Goal: Information Seeking & Learning: Learn about a topic

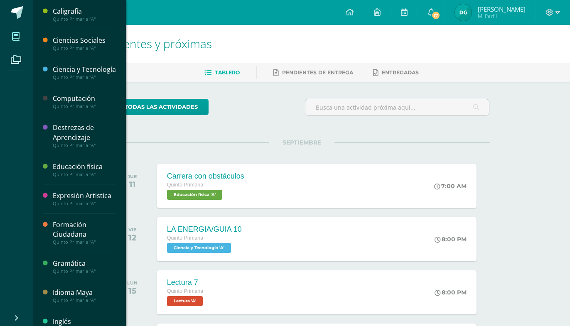
click at [10, 36] on span at bounding box center [16, 36] width 19 height 19
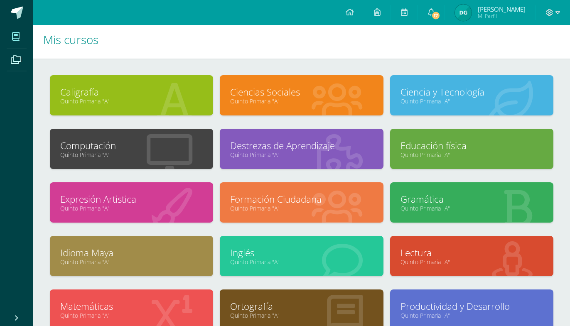
scroll to position [66, 0]
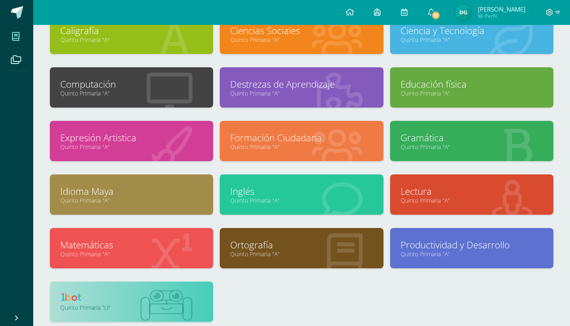
click at [151, 306] on link "Quinto Primaria "U"" at bounding box center [131, 308] width 143 height 8
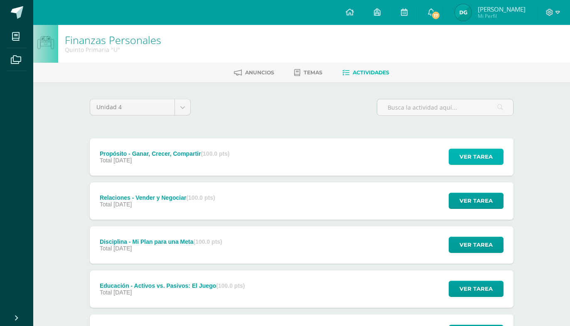
click at [485, 149] on span "Ver tarea" at bounding box center [476, 156] width 33 height 15
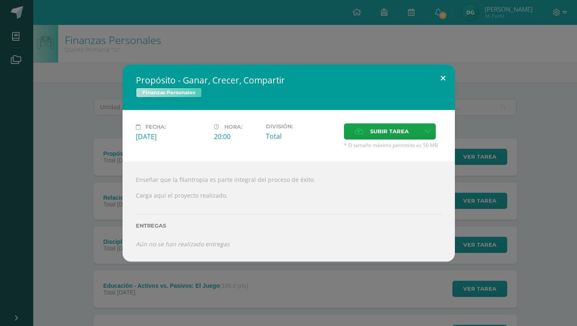
click at [442, 91] on button at bounding box center [444, 78] width 24 height 28
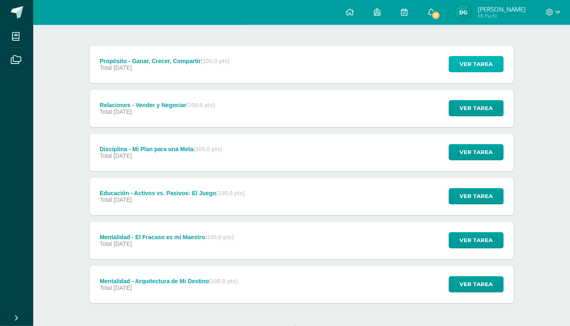
scroll to position [93, 0]
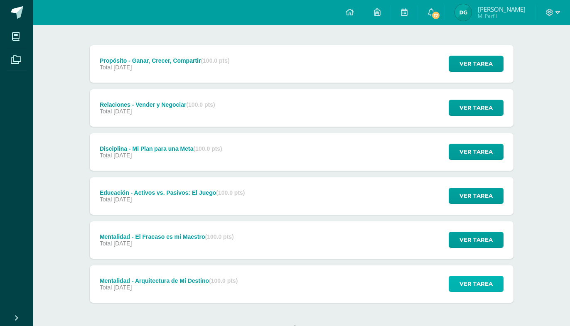
click at [474, 276] on span "Ver tarea" at bounding box center [476, 283] width 33 height 15
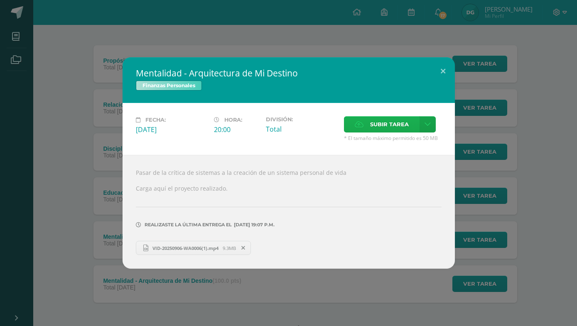
click at [396, 132] on span "Subir tarea" at bounding box center [389, 124] width 39 height 15
click at [0, 0] on input "Subir tarea" at bounding box center [0, 0] width 0 height 0
click at [442, 86] on button at bounding box center [444, 71] width 24 height 28
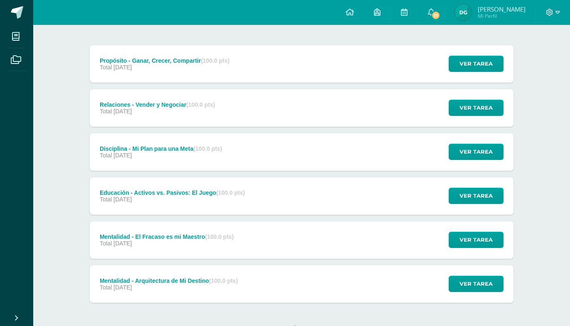
click at [333, 266] on div "Mentalidad - Arquitectura de Mi Destino (100.0 pts) Total 26 de Octubre Ver tar…" at bounding box center [302, 284] width 424 height 37
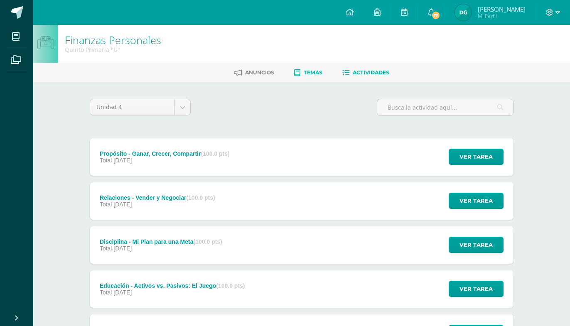
click at [311, 69] on link "Temas" at bounding box center [308, 72] width 28 height 13
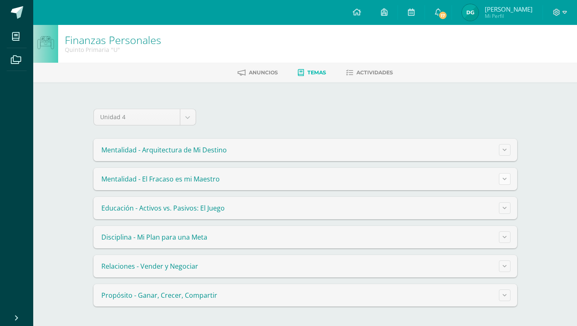
click at [507, 178] on button at bounding box center [505, 179] width 12 height 12
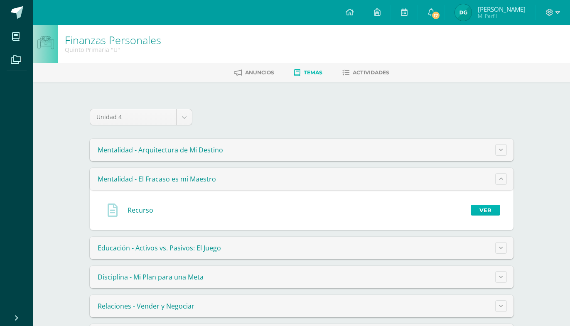
click at [486, 210] on link "Ver" at bounding box center [486, 210] width 30 height 11
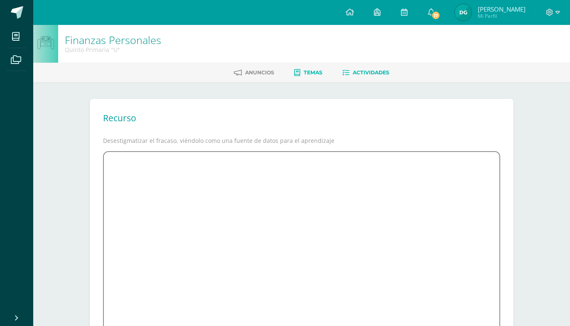
click at [366, 77] on link "Actividades" at bounding box center [366, 72] width 47 height 13
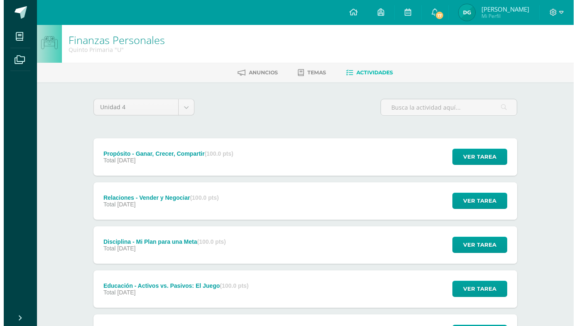
scroll to position [93, 0]
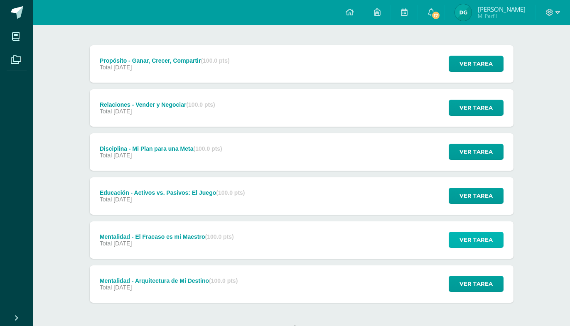
click at [474, 232] on span "Ver tarea" at bounding box center [476, 239] width 33 height 15
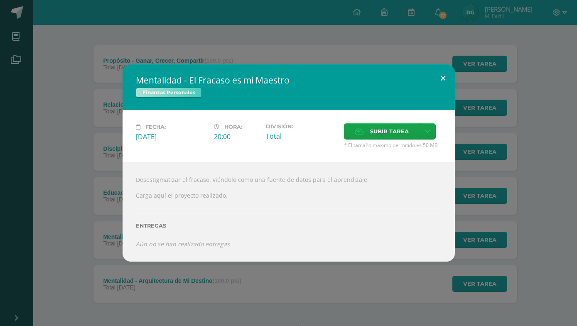
click at [444, 91] on button at bounding box center [444, 78] width 24 height 28
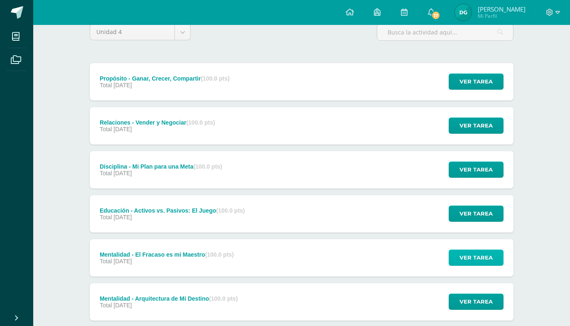
scroll to position [0, 0]
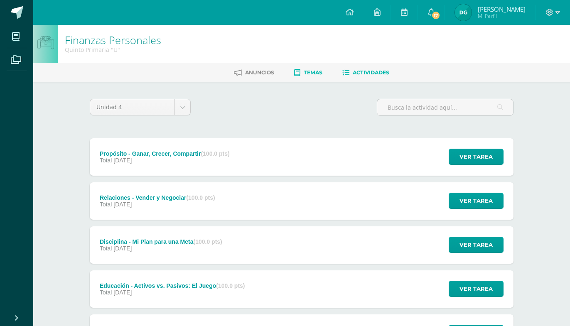
click at [305, 77] on link "Temas" at bounding box center [308, 72] width 28 height 13
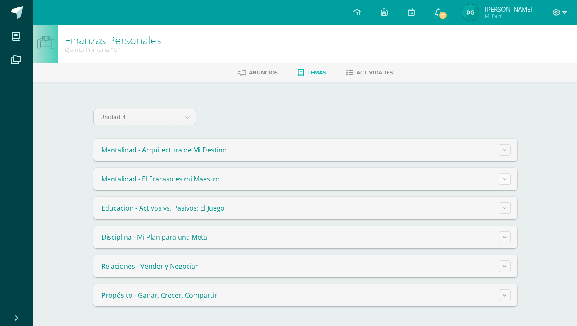
click at [507, 181] on icon at bounding box center [505, 179] width 4 height 5
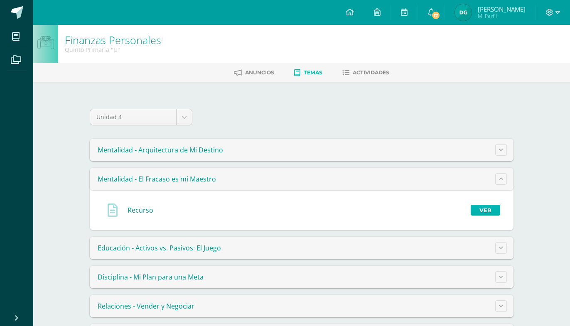
click at [484, 212] on link "Ver" at bounding box center [486, 210] width 30 height 11
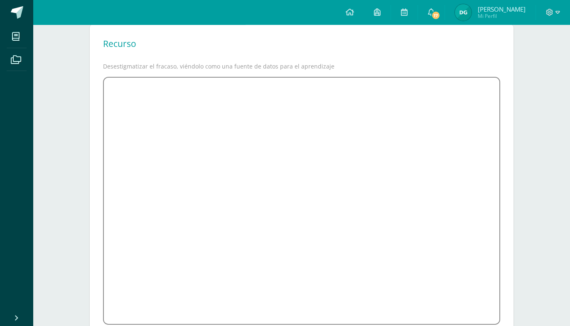
scroll to position [85, 0]
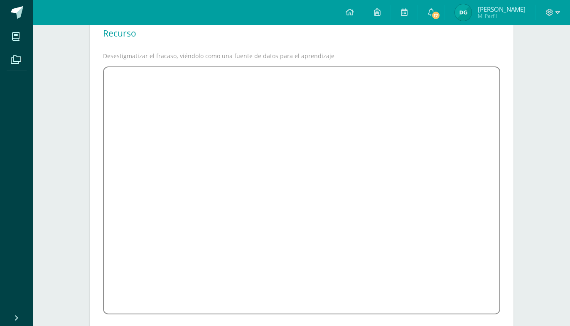
click at [525, 111] on div "Recurso Desestigmatizar el fracaso, viéndolo como una fuente de datos para el a…" at bounding box center [301, 176] width 457 height 356
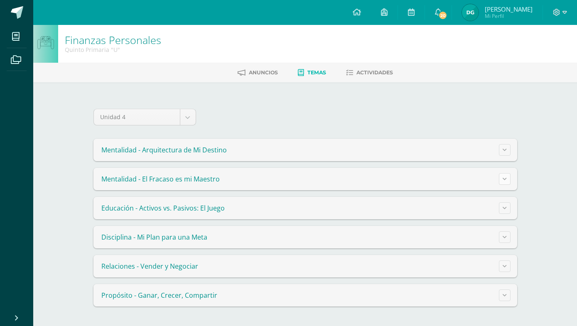
click at [507, 178] on button at bounding box center [505, 179] width 12 height 12
click at [507, 178] on summary "Mentalidad - El Fracaso es mi Maestro" at bounding box center [306, 179] width 424 height 22
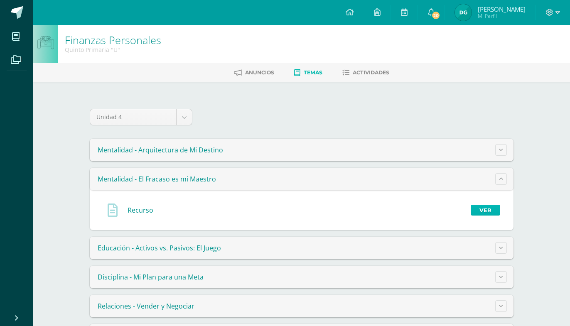
click at [481, 209] on link "Ver" at bounding box center [486, 210] width 30 height 11
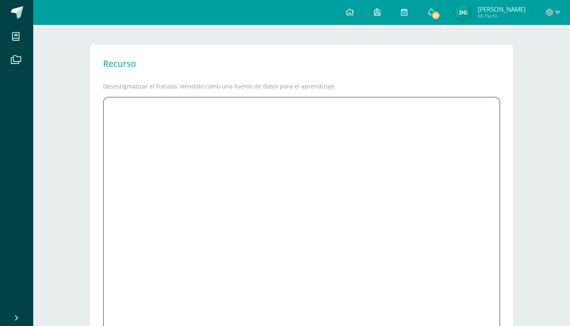
scroll to position [85, 0]
